Goal: Communication & Community: Answer question/provide support

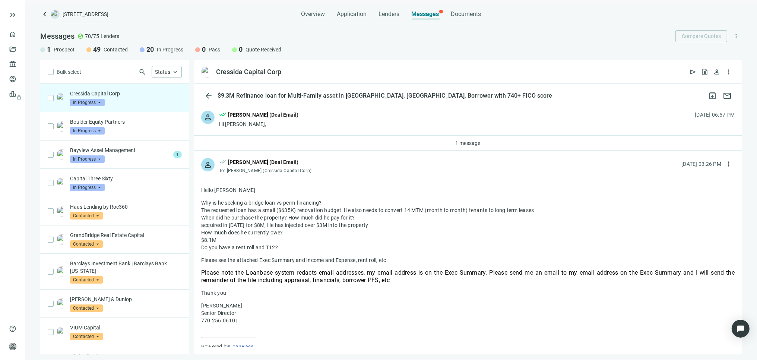
click at [436, 109] on div "person done_all Tony Baldwin (Deal Email) Hi Dean, 09.08.2025, 06:57 PM" at bounding box center [468, 119] width 548 height 32
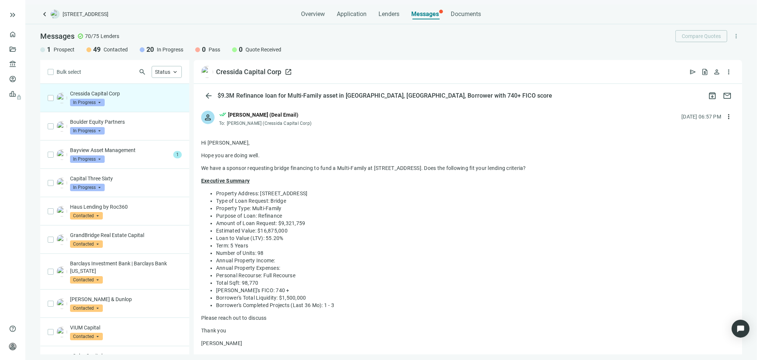
click at [239, 72] on div "Cressida Capital Corp" at bounding box center [248, 71] width 65 height 9
click at [117, 101] on div "Cressida Capital Corp In Progress arrow_drop_down" at bounding box center [126, 98] width 112 height 16
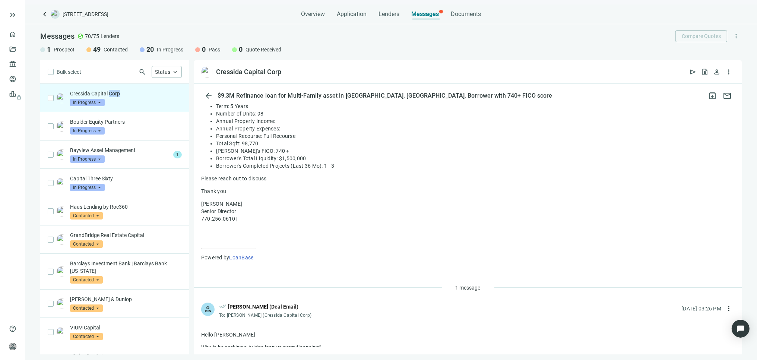
scroll to position [165, 0]
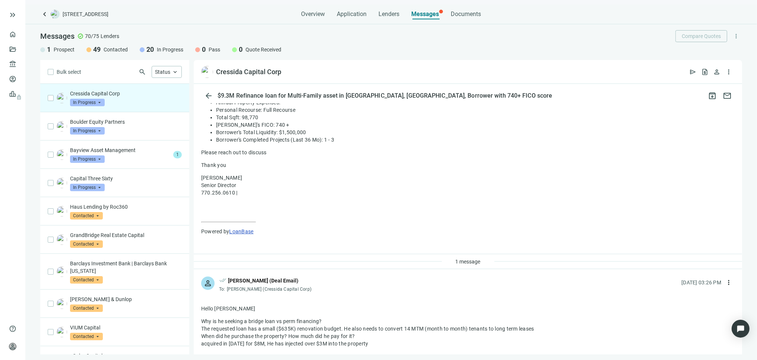
click at [303, 259] on div "1 message" at bounding box center [468, 261] width 548 height 15
click at [306, 262] on div "1 message" at bounding box center [468, 261] width 548 height 15
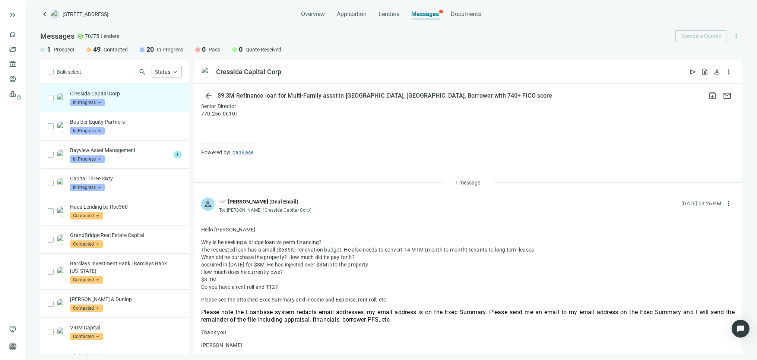
scroll to position [248, 0]
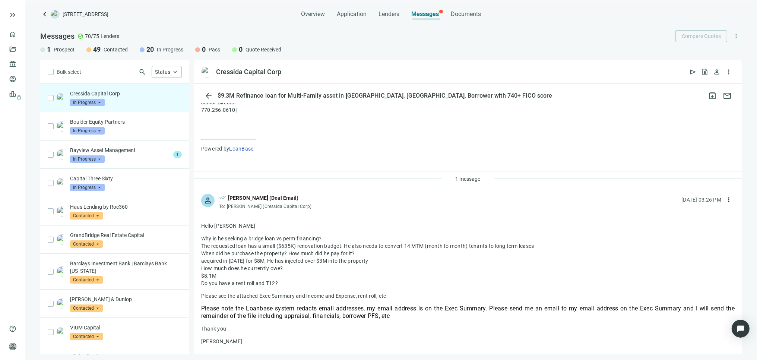
click at [579, 183] on div "1 message" at bounding box center [468, 178] width 548 height 15
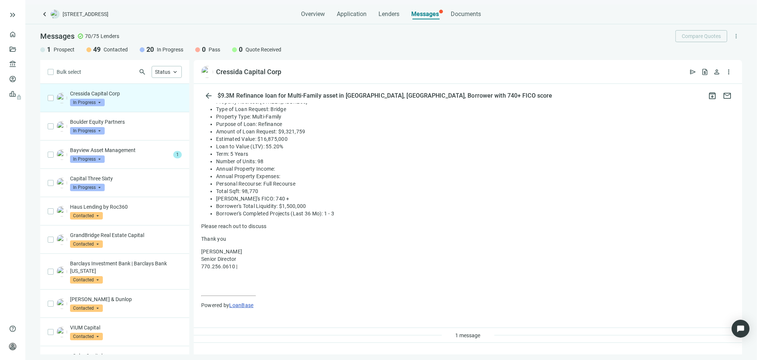
scroll to position [0, 0]
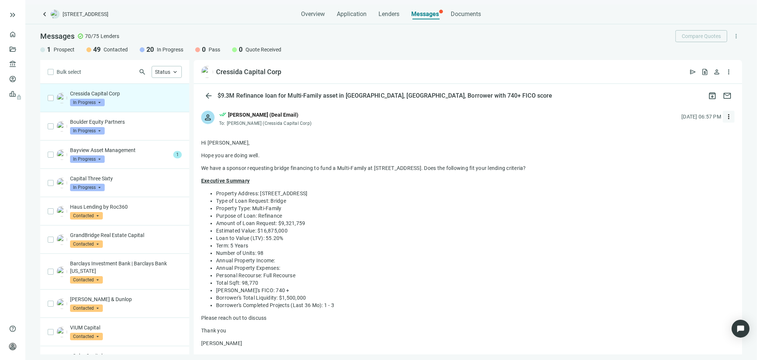
click at [725, 116] on span "more_vert" at bounding box center [728, 116] width 7 height 7
click at [665, 143] on div "reply_all Reply all" at bounding box center [687, 146] width 79 height 13
click at [451, 265] on li "Annual Property Expenses:" at bounding box center [475, 267] width 518 height 7
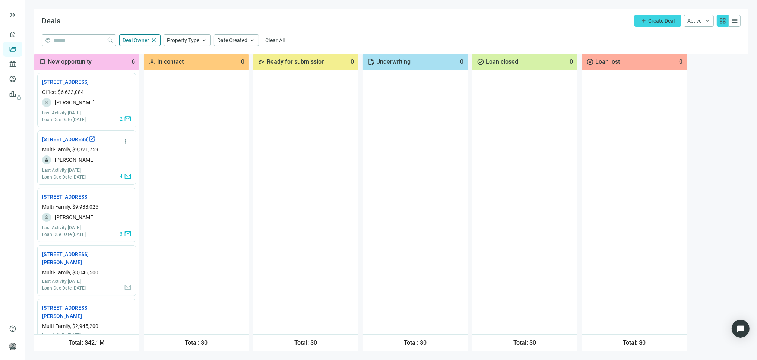
click at [58, 143] on link "[STREET_ADDRESS] open_in_new" at bounding box center [68, 139] width 53 height 8
click at [62, 84] on link "1771 E Flamingo Rd, Las Vegas, NV 89119 open_in_new" at bounding box center [68, 82] width 53 height 8
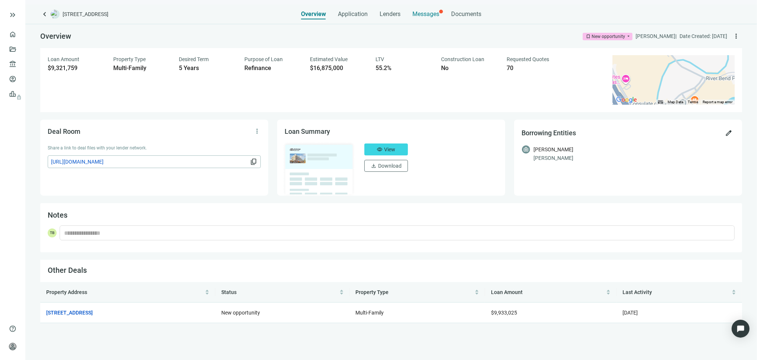
click at [429, 12] on span "Messages" at bounding box center [425, 13] width 27 height 7
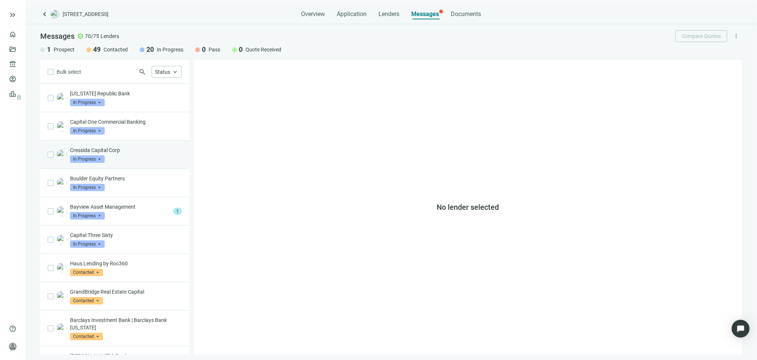
click at [103, 155] on span "In Progress" at bounding box center [87, 158] width 35 height 7
click at [122, 153] on p "Cressida Capital Corp" at bounding box center [126, 149] width 112 height 7
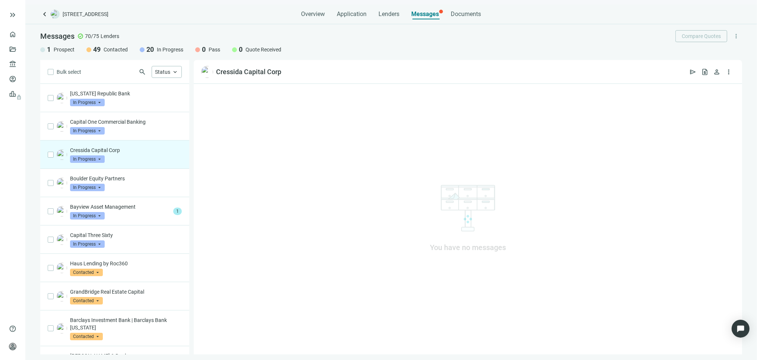
click at [122, 153] on p "Cressida Capital Corp" at bounding box center [126, 149] width 112 height 7
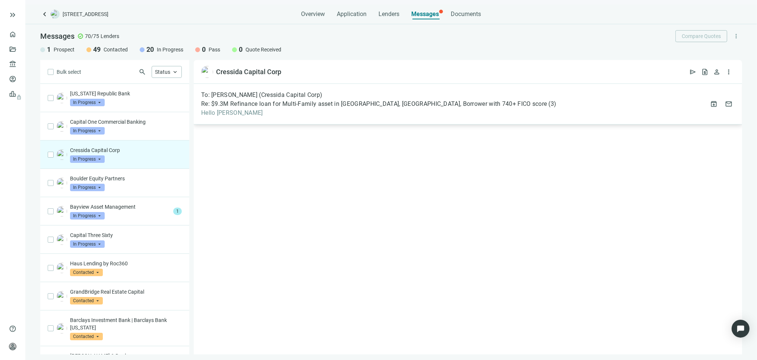
click at [350, 115] on span "Hello Dean" at bounding box center [378, 112] width 355 height 7
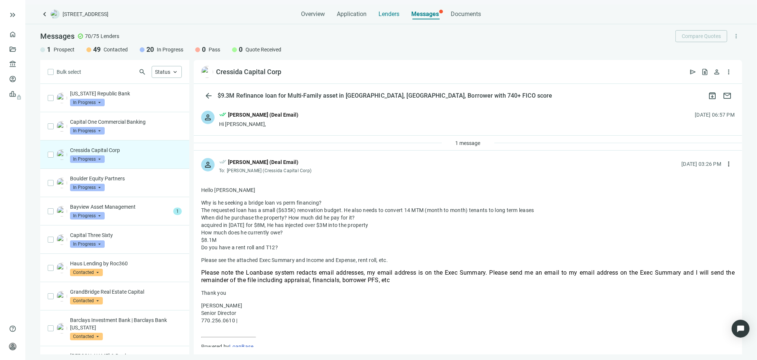
click at [385, 14] on span "Lenders" at bounding box center [389, 13] width 21 height 7
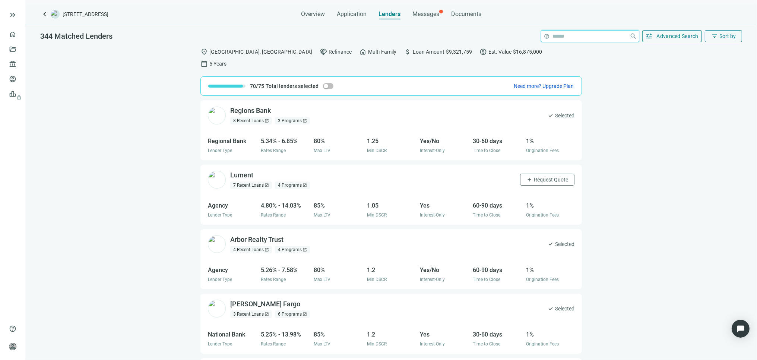
click at [565, 36] on input "search" at bounding box center [590, 36] width 74 height 11
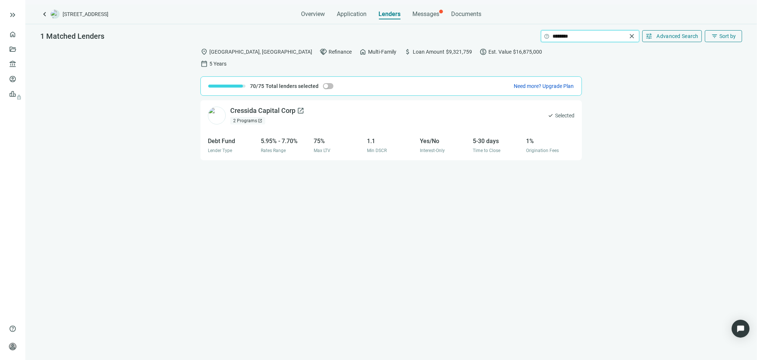
type input "********"
click at [274, 106] on div "Cressida Capital Corp open_in_new" at bounding box center [267, 110] width 74 height 9
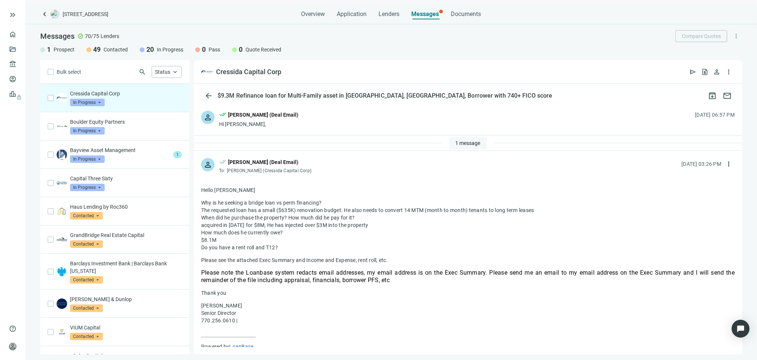
click at [472, 140] on span "1 message" at bounding box center [467, 143] width 25 height 6
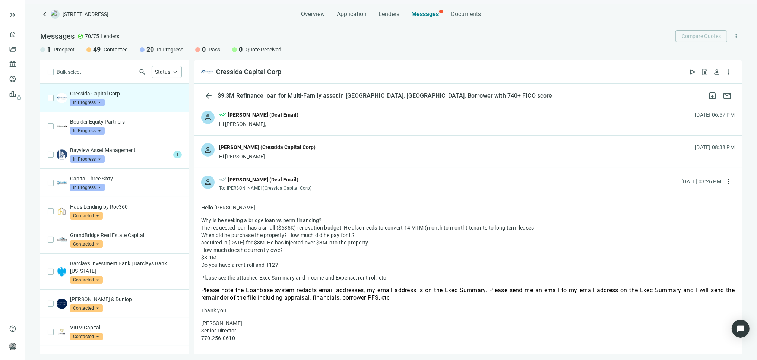
click at [439, 150] on div "person Dean Stehlik (Cressida Capital Corp) Hi Tony- 09.08.2025, 08:38 PM" at bounding box center [468, 152] width 548 height 32
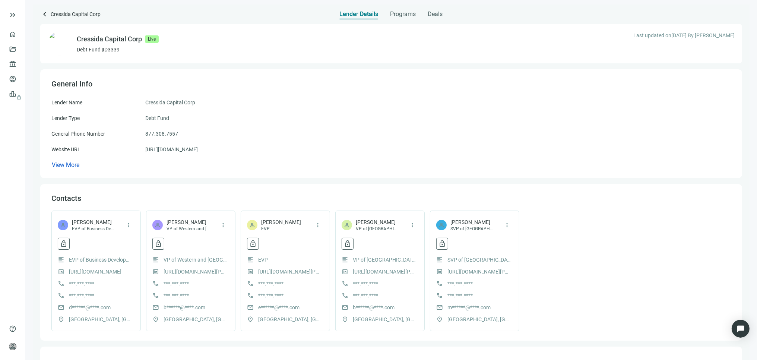
click at [83, 223] on span "[PERSON_NAME]" at bounding box center [93, 221] width 43 height 7
click at [89, 281] on span "***.***.****" at bounding box center [81, 283] width 25 height 8
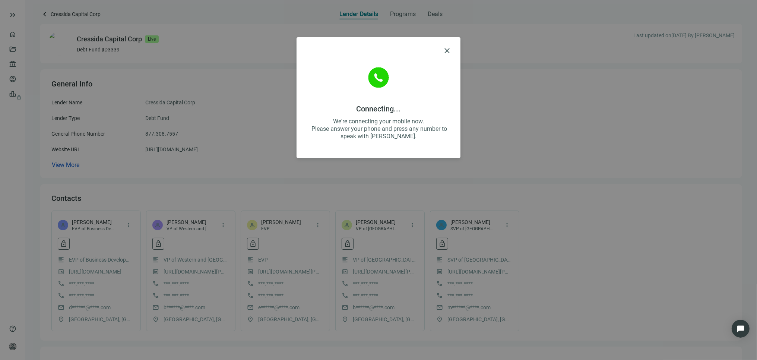
click at [384, 79] on img at bounding box center [378, 77] width 45 height 45
click at [448, 50] on span "close" at bounding box center [446, 50] width 9 height 9
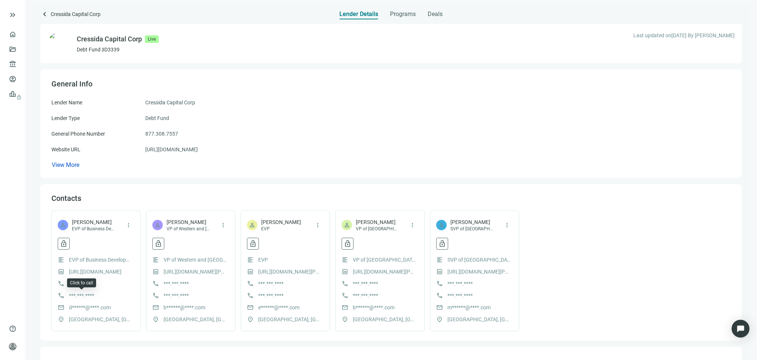
click at [86, 292] on span "***.***.****" at bounding box center [81, 295] width 25 height 8
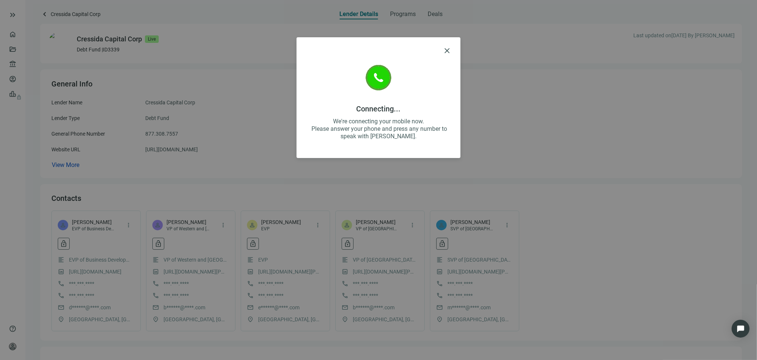
click at [379, 78] on img at bounding box center [378, 77] width 45 height 45
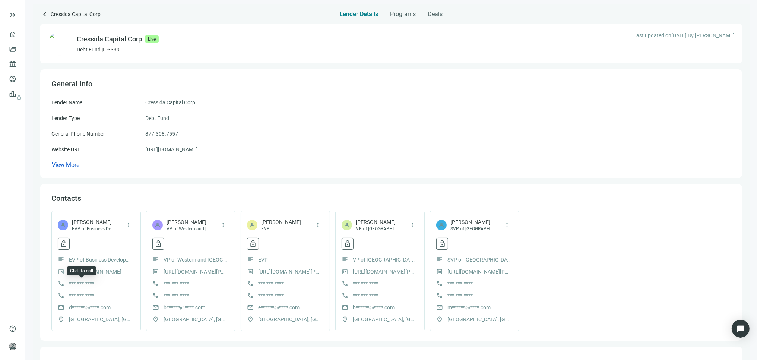
click at [80, 284] on span "***.***.****" at bounding box center [81, 283] width 25 height 8
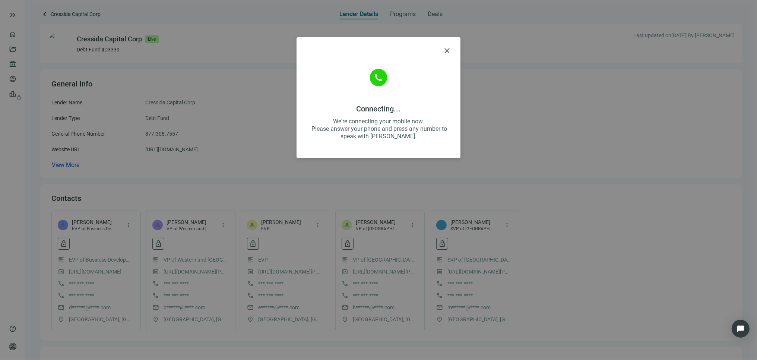
click at [80, 284] on div "close Connecting... We're connecting your mobile now. Please answer your phone …" at bounding box center [378, 180] width 757 height 360
click at [381, 75] on img at bounding box center [378, 77] width 45 height 45
click at [452, 51] on div "close Connecting... We're connecting your mobile now. Please answer your phone …" at bounding box center [378, 97] width 164 height 121
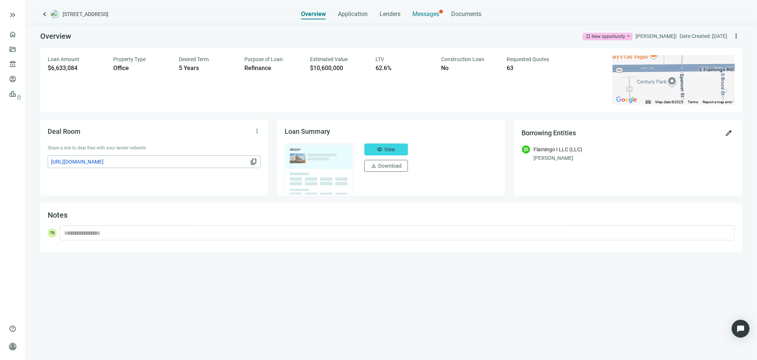
click at [420, 11] on span "Messages" at bounding box center [425, 13] width 27 height 7
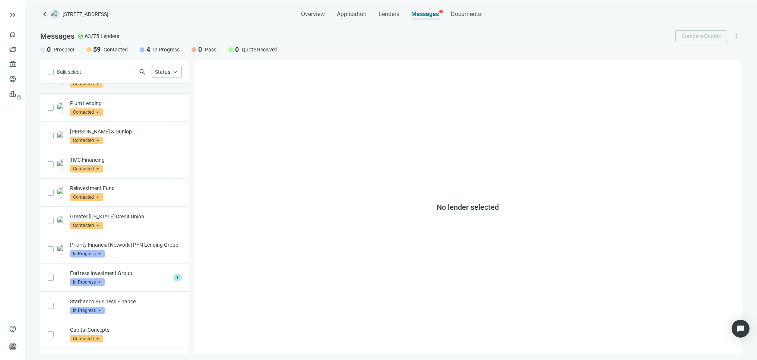
scroll to position [207, 0]
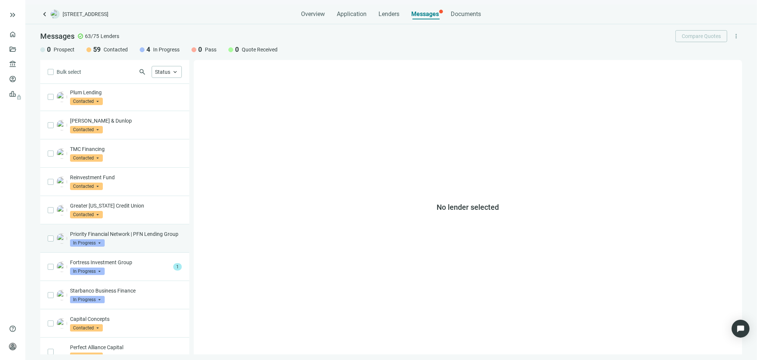
click at [124, 238] on p "Priority Financial Network | PFN Lending Group" at bounding box center [126, 233] width 112 height 7
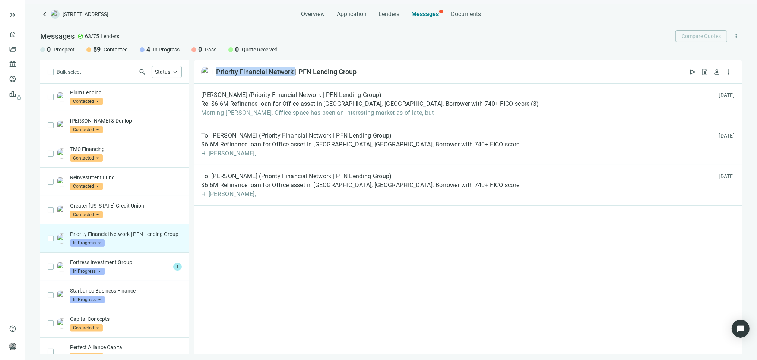
drag, startPoint x: 216, startPoint y: 71, endPoint x: 295, endPoint y: 77, distance: 78.8
click at [295, 77] on div "Priority Financial Network | PFN Lending Group open_in_new send request_quote p…" at bounding box center [468, 72] width 548 height 24
copy div "Priority Financial Network"
drag, startPoint x: 359, startPoint y: 72, endPoint x: 298, endPoint y: 75, distance: 60.8
click at [298, 75] on div "Priority Financial Network | PFN Lending Group open_in_new send request_quote p…" at bounding box center [468, 72] width 548 height 24
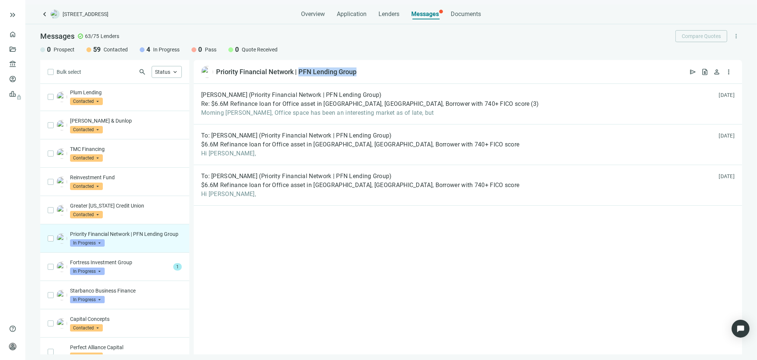
copy div "PFN Lending Group"
click at [326, 110] on span "Morning Tony, Office space has been an interesting market as of late, but" at bounding box center [370, 112] width 338 height 7
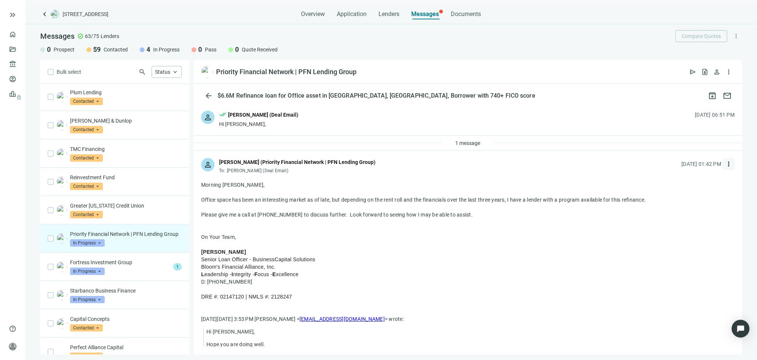
click at [725, 163] on span "more_vert" at bounding box center [728, 163] width 7 height 7
click at [683, 192] on span "Reply all" at bounding box center [675, 194] width 19 height 6
type textarea "**********"
